Goal: Information Seeking & Learning: Find specific fact

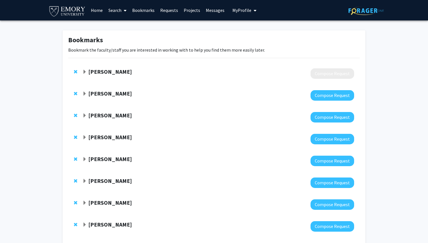
click at [207, 12] on link "Messages" at bounding box center [215, 10] width 24 height 20
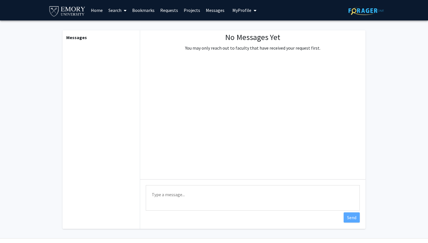
click at [167, 11] on link "Requests" at bounding box center [168, 10] width 23 height 20
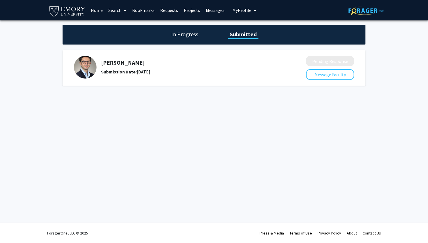
click at [116, 63] on h5 "[PERSON_NAME]" at bounding box center [188, 62] width 175 height 7
click at [74, 67] on img at bounding box center [85, 67] width 23 height 23
click at [181, 33] on h1 "In Progress" at bounding box center [185, 34] width 30 height 8
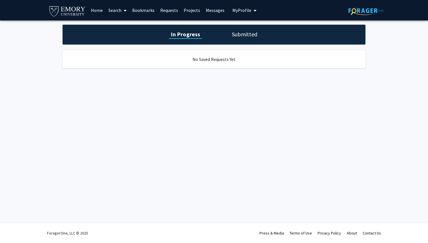
click at [237, 32] on h1 "Submitted" at bounding box center [244, 34] width 29 height 8
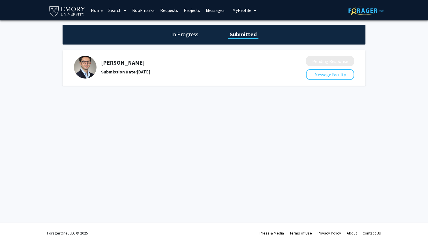
click at [95, 61] on div "[PERSON_NAME] Submission Date: [DATE]" at bounding box center [186, 67] width 224 height 23
click at [151, 12] on link "Bookmarks" at bounding box center [143, 10] width 28 height 20
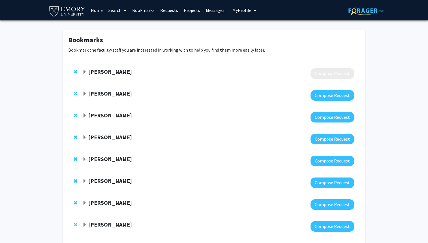
click at [91, 7] on link "Home" at bounding box center [97, 10] width 18 height 20
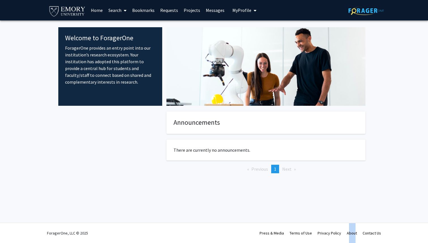
click at [246, 9] on span "My Profile" at bounding box center [241, 10] width 19 height 6
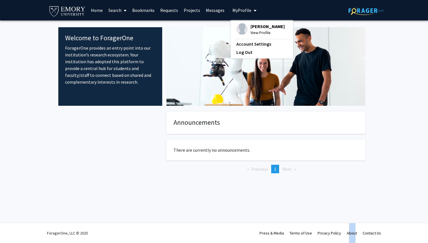
click at [213, 7] on link "Messages" at bounding box center [215, 10] width 24 height 20
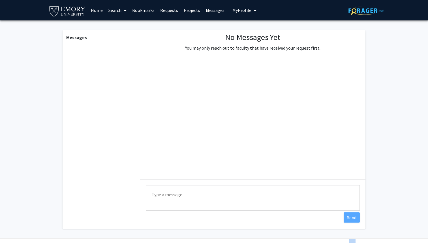
click at [187, 14] on link "Projects" at bounding box center [192, 10] width 22 height 20
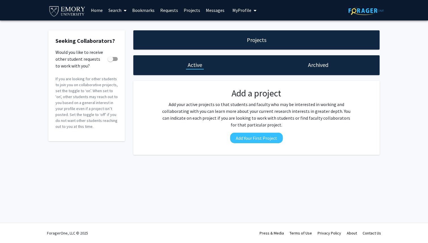
click at [321, 66] on h1 "Archived" at bounding box center [318, 65] width 20 height 8
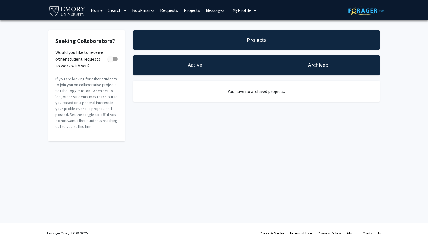
click at [198, 64] on h1 "Active" at bounding box center [195, 65] width 14 height 8
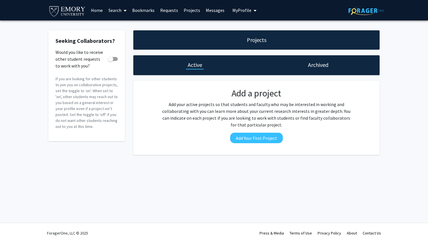
click at [177, 10] on link "Requests" at bounding box center [168, 10] width 23 height 20
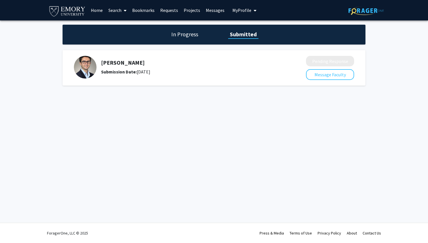
click at [145, 11] on link "Bookmarks" at bounding box center [143, 10] width 28 height 20
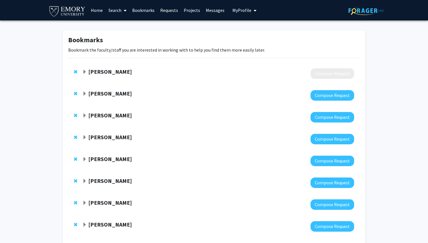
click at [118, 11] on link "Search" at bounding box center [118, 10] width 24 height 20
click at [112, 23] on span "Faculty/Staff" at bounding box center [127, 25] width 42 height 11
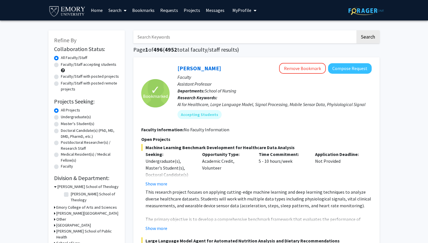
click at [142, 39] on input "Search Keywords" at bounding box center [244, 36] width 222 height 13
type input "[PERSON_NAME]"
click at [356, 30] on button "Search" at bounding box center [367, 36] width 23 height 13
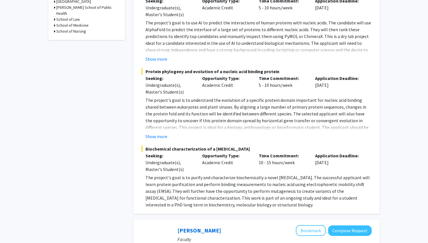
scroll to position [224, 0]
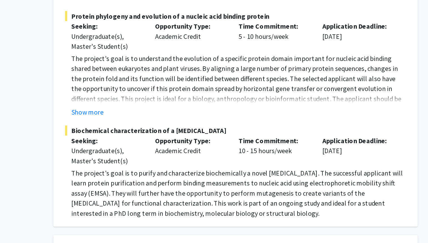
click at [279, 186] on p "The project's goal is to purify and characterize biochemically a novel [MEDICAL…" at bounding box center [258, 191] width 226 height 34
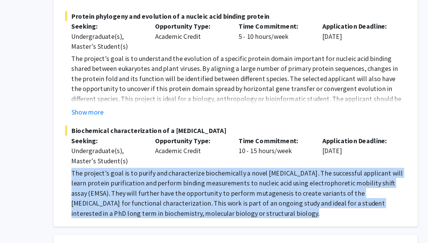
click at [260, 186] on p "The project's goal is to purify and characterize biochemically a novel [MEDICAL…" at bounding box center [258, 191] width 226 height 34
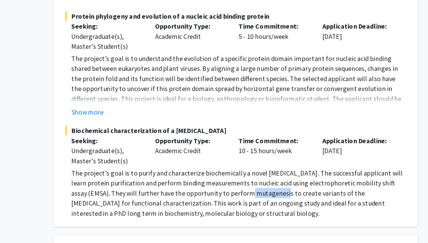
click at [260, 186] on p "The project's goal is to purify and characterize biochemically a novel [MEDICAL…" at bounding box center [258, 191] width 226 height 34
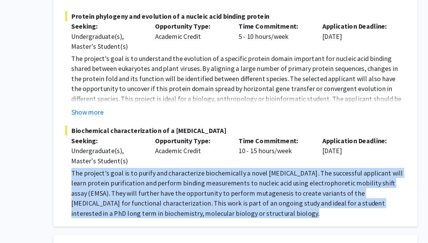
click at [260, 186] on p "The project's goal is to purify and characterize biochemically a novel [MEDICAL…" at bounding box center [258, 191] width 226 height 34
click at [245, 186] on p "The project's goal is to purify and characterize biochemically a novel [MEDICAL…" at bounding box center [258, 191] width 226 height 34
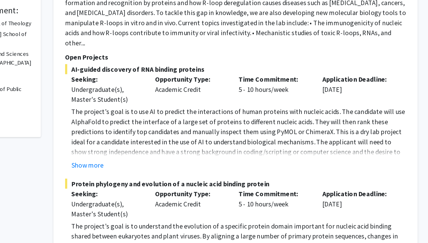
scroll to position [167, 0]
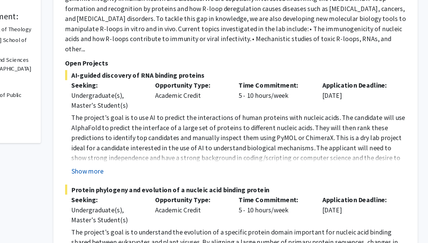
click at [158, 112] on button "Show more" at bounding box center [156, 115] width 22 height 7
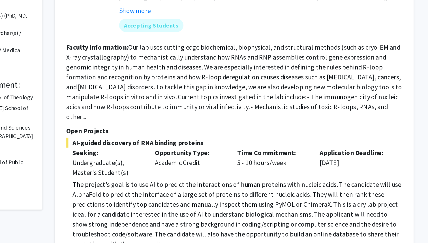
scroll to position [117, 0]
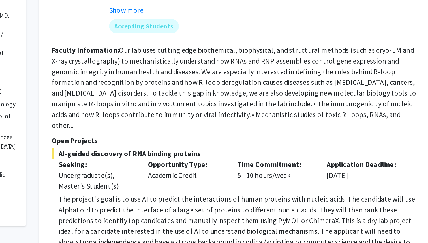
click at [260, 48] on fg-read-more "Our lab uses cutting edge biochemical, biophysical, and structural methods (suc…" at bounding box center [256, 59] width 230 height 53
click at [155, 89] on p "Open Projects" at bounding box center [256, 92] width 230 height 7
click at [172, 74] on fg-read-more "Our lab uses cutting edge biochemical, biophysical, and structural methods (suc…" at bounding box center [256, 59] width 230 height 53
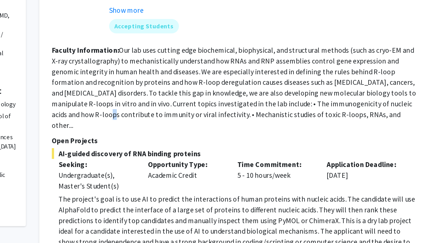
click at [172, 74] on fg-read-more "Our lab uses cutting edge biochemical, biophysical, and structural methods (suc…" at bounding box center [256, 59] width 230 height 53
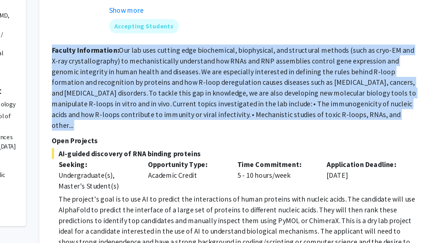
click at [164, 74] on fg-read-more "Our lab uses cutting edge biochemical, biophysical, and structural methods (suc…" at bounding box center [256, 59] width 230 height 53
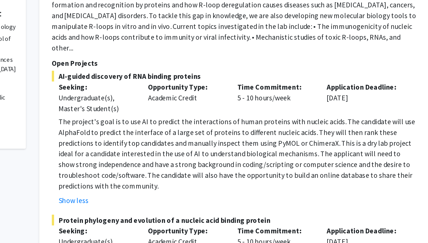
click at [162, 131] on p "The project's goal is to use AI to predict the interactions of human proteins w…" at bounding box center [258, 150] width 226 height 48
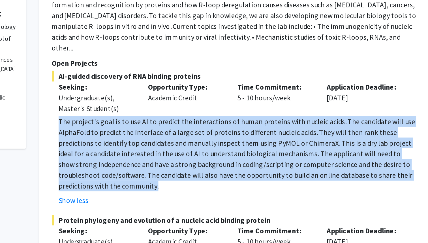
click at [159, 137] on p "The project's goal is to use AI to predict the interactions of human proteins w…" at bounding box center [258, 150] width 226 height 48
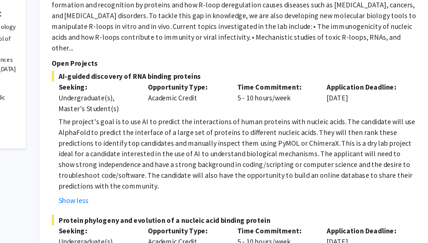
click at [159, 137] on p "The project's goal is to use AI to predict the interactions of human proteins w…" at bounding box center [258, 150] width 226 height 48
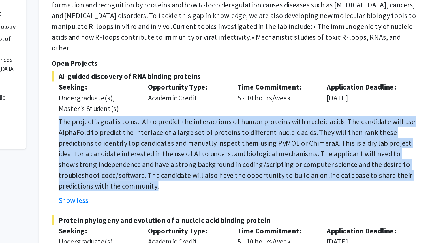
click at [155, 141] on p "The project's goal is to use AI to predict the interactions of human proteins w…" at bounding box center [258, 150] width 226 height 48
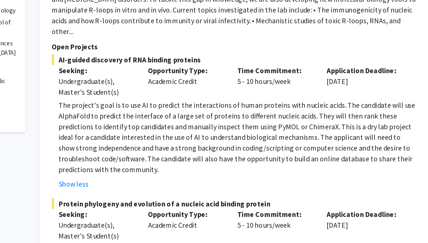
click at [155, 151] on p "The project's goal is to use AI to predict the interactions of human proteins w…" at bounding box center [258, 150] width 226 height 48
click at [158, 153] on p "The project's goal is to use AI to predict the interactions of human proteins w…" at bounding box center [258, 150] width 226 height 48
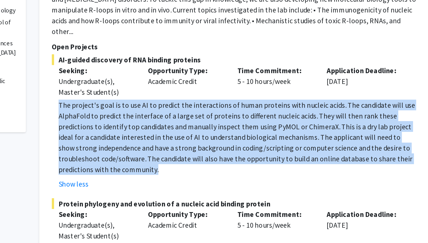
click at [172, 143] on p "The project's goal is to use AI to predict the interactions of human proteins w…" at bounding box center [258, 150] width 226 height 48
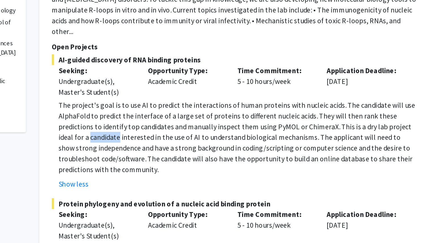
click at [172, 143] on p "The project's goal is to use AI to predict the interactions of human proteins w…" at bounding box center [258, 150] width 226 height 48
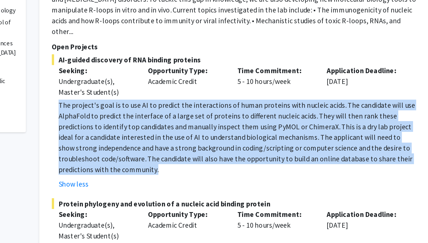
click at [172, 143] on p "The project's goal is to use AI to predict the interactions of human proteins w…" at bounding box center [258, 150] width 226 height 48
click at [169, 143] on p "The project's goal is to use AI to predict the interactions of human proteins w…" at bounding box center [258, 150] width 226 height 48
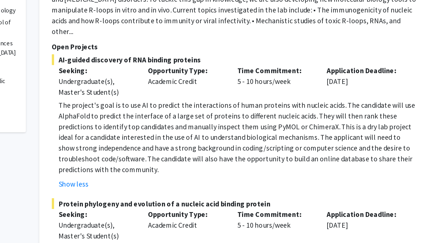
click at [169, 143] on p "The project's goal is to use AI to predict the interactions of human proteins w…" at bounding box center [258, 150] width 226 height 48
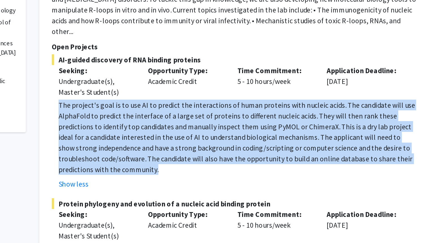
click at [162, 142] on p "The project's goal is to use AI to predict the interactions of human proteins w…" at bounding box center [258, 150] width 226 height 48
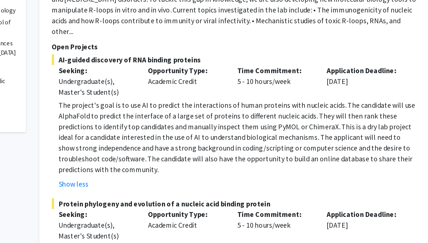
click at [162, 142] on p "The project's goal is to use AI to predict the interactions of human proteins w…" at bounding box center [258, 150] width 226 height 48
click at [152, 141] on p "The project's goal is to use AI to predict the interactions of human proteins w…" at bounding box center [258, 150] width 226 height 48
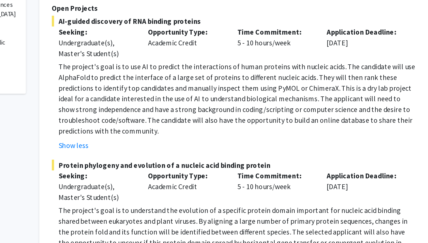
scroll to position [118, 0]
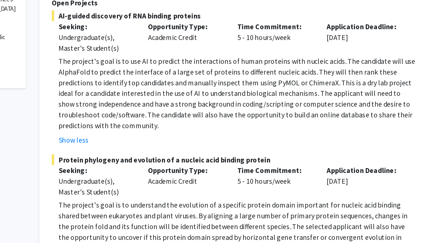
click at [152, 174] on button "Show less" at bounding box center [154, 177] width 19 height 7
click at [152, 187] on span "Protein phylogeny and evolution of a nucleic acid binding protein" at bounding box center [256, 190] width 230 height 7
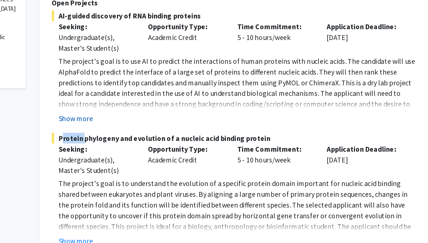
click at [155, 160] on button "Show more" at bounding box center [156, 163] width 22 height 7
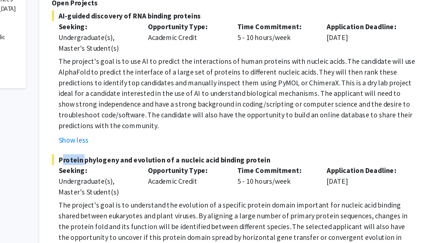
click at [181, 141] on p "The project's goal is to use AI to predict the interactions of human proteins w…" at bounding box center [258, 148] width 226 height 48
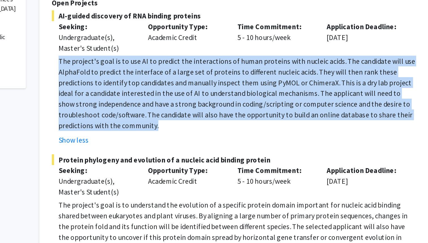
click at [176, 140] on p "The project's goal is to use AI to predict the interactions of human proteins w…" at bounding box center [258, 148] width 226 height 48
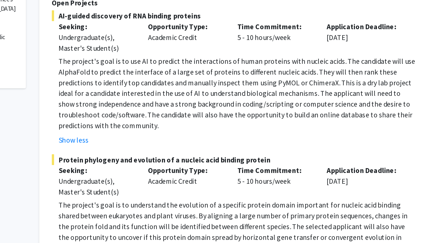
click at [176, 140] on p "The project's goal is to use AI to predict the interactions of human proteins w…" at bounding box center [258, 148] width 226 height 48
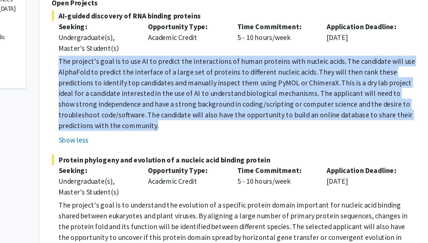
click at [169, 137] on p "The project's goal is to use AI to predict the interactions of human proteins w…" at bounding box center [258, 148] width 226 height 48
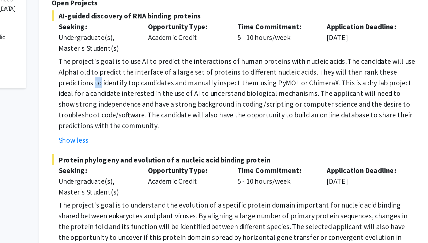
click at [169, 137] on p "The project's goal is to use AI to predict the interactions of human proteins w…" at bounding box center [258, 148] width 226 height 48
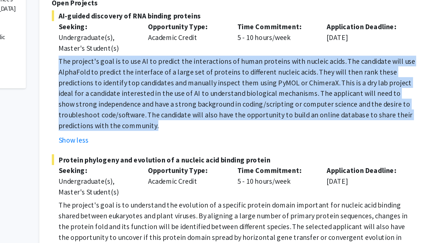
click at [169, 137] on p "The project's goal is to use AI to predict the interactions of human proteins w…" at bounding box center [258, 148] width 226 height 48
click at [166, 137] on p "The project's goal is to use AI to predict the interactions of human proteins w…" at bounding box center [258, 148] width 226 height 48
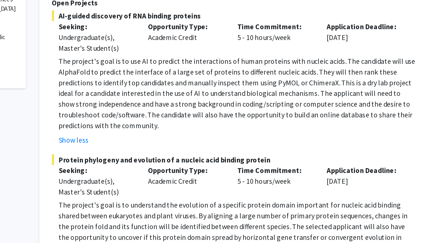
scroll to position [118, 0]
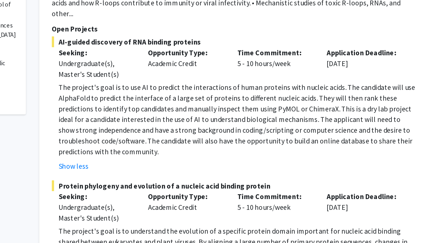
click at [166, 125] on p "The project's goal is to use AI to predict the interactions of human proteins w…" at bounding box center [258, 149] width 226 height 48
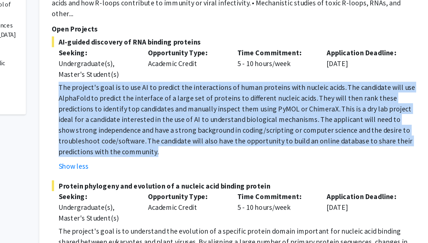
click at [183, 125] on p "The project's goal is to use AI to predict the interactions of human proteins w…" at bounding box center [258, 149] width 226 height 48
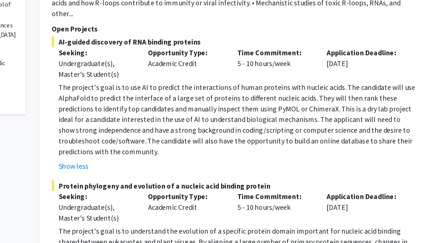
click at [183, 125] on p "The project's goal is to use AI to predict the interactions of human proteins w…" at bounding box center [258, 149] width 226 height 48
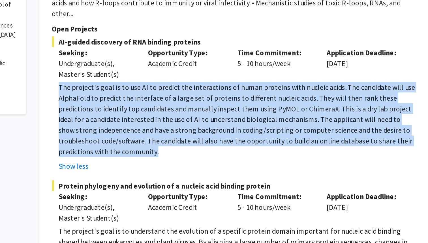
click at [177, 125] on p "The project's goal is to use AI to predict the interactions of human proteins w…" at bounding box center [258, 149] width 226 height 48
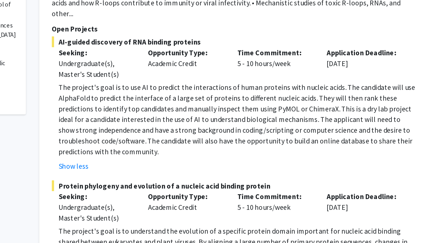
click at [247, 154] on p "The project's goal is to use AI to predict the interactions of human proteins w…" at bounding box center [258, 149] width 226 height 48
click at [233, 152] on p "The project's goal is to use AI to predict the interactions of human proteins w…" at bounding box center [258, 149] width 226 height 48
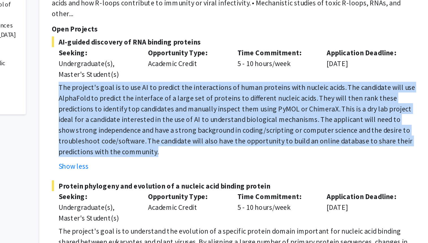
click at [233, 152] on p "The project's goal is to use AI to predict the interactions of human proteins w…" at bounding box center [258, 149] width 226 height 48
click at [224, 148] on p "The project's goal is to use AI to predict the interactions of human proteins w…" at bounding box center [258, 149] width 226 height 48
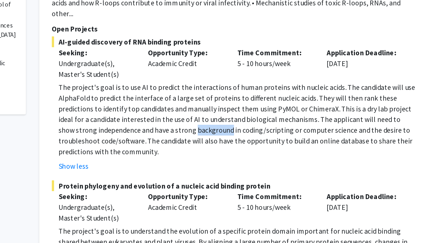
click at [224, 148] on p "The project's goal is to use AI to predict the interactions of human proteins w…" at bounding box center [258, 149] width 226 height 48
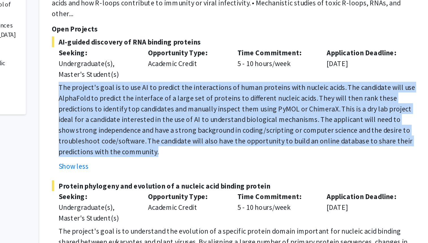
click at [224, 148] on p "The project's goal is to use AI to predict the interactions of human proteins w…" at bounding box center [258, 149] width 226 height 48
click at [220, 143] on p "The project's goal is to use AI to predict the interactions of human proteins w…" at bounding box center [258, 149] width 226 height 48
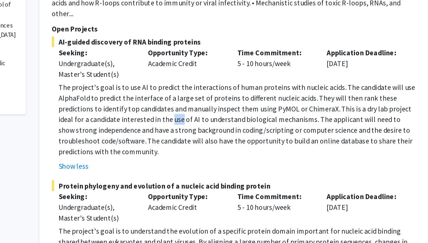
click at [220, 143] on p "The project's goal is to use AI to predict the interactions of human proteins w…" at bounding box center [258, 149] width 226 height 48
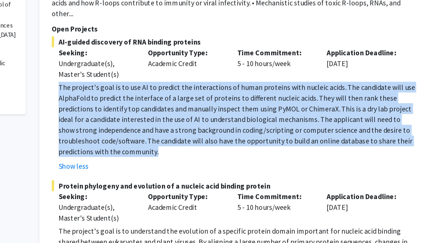
click at [220, 143] on p "The project's goal is to use AI to predict the interactions of human proteins w…" at bounding box center [258, 149] width 226 height 48
click at [217, 143] on p "The project's goal is to use AI to predict the interactions of human proteins w…" at bounding box center [258, 149] width 226 height 48
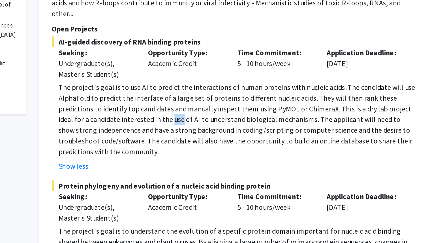
click at [217, 143] on p "The project's goal is to use AI to predict the interactions of human proteins w…" at bounding box center [258, 149] width 226 height 48
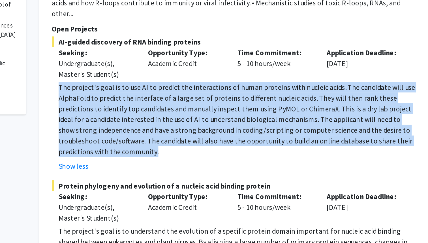
click at [217, 143] on p "The project's goal is to use AI to predict the interactions of human proteins w…" at bounding box center [258, 149] width 226 height 48
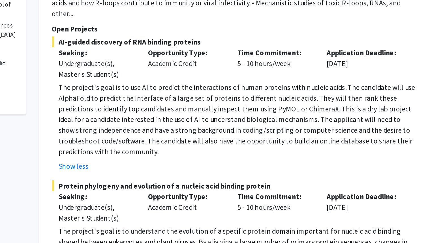
click at [232, 136] on p "The project's goal is to use AI to predict the interactions of human proteins w…" at bounding box center [258, 149] width 226 height 48
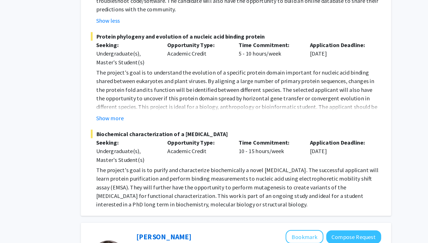
scroll to position [234, 0]
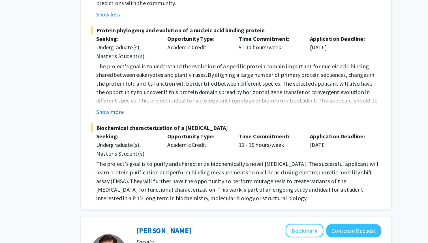
click at [189, 181] on p "The project's goal is to purify and characterize biochemically a novel [MEDICAL…" at bounding box center [258, 193] width 226 height 34
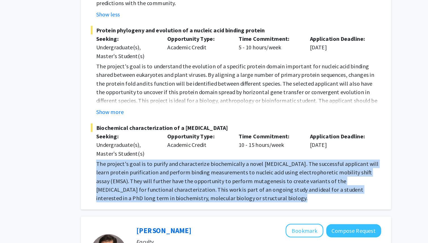
click at [193, 180] on p "The project's goal is to purify and characterize biochemically a novel [MEDICAL…" at bounding box center [258, 193] width 226 height 34
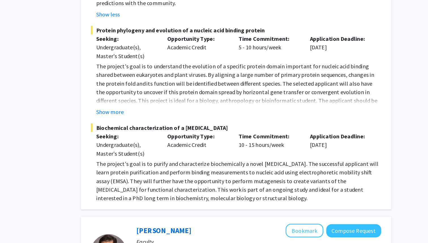
click at [193, 180] on p "The project's goal is to purify and characterize biochemically a novel [MEDICAL…" at bounding box center [258, 193] width 226 height 34
click at [180, 183] on p "The project's goal is to purify and characterize biochemically a novel [MEDICAL…" at bounding box center [258, 193] width 226 height 34
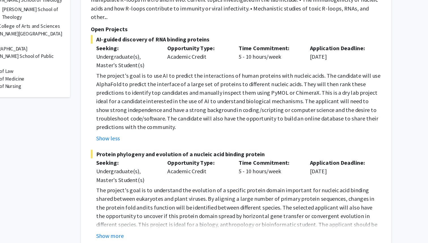
scroll to position [137, 0]
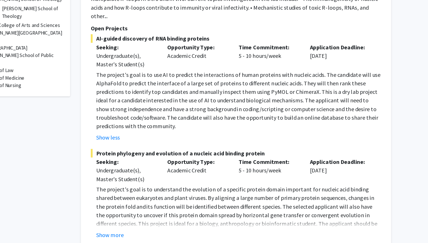
click at [219, 132] on p "The project's goal is to use AI to predict the interactions of human proteins w…" at bounding box center [258, 130] width 226 height 48
click at [214, 131] on p "The project's goal is to use AI to predict the interactions of human proteins w…" at bounding box center [258, 130] width 226 height 48
